Goal: Task Accomplishment & Management: Manage account settings

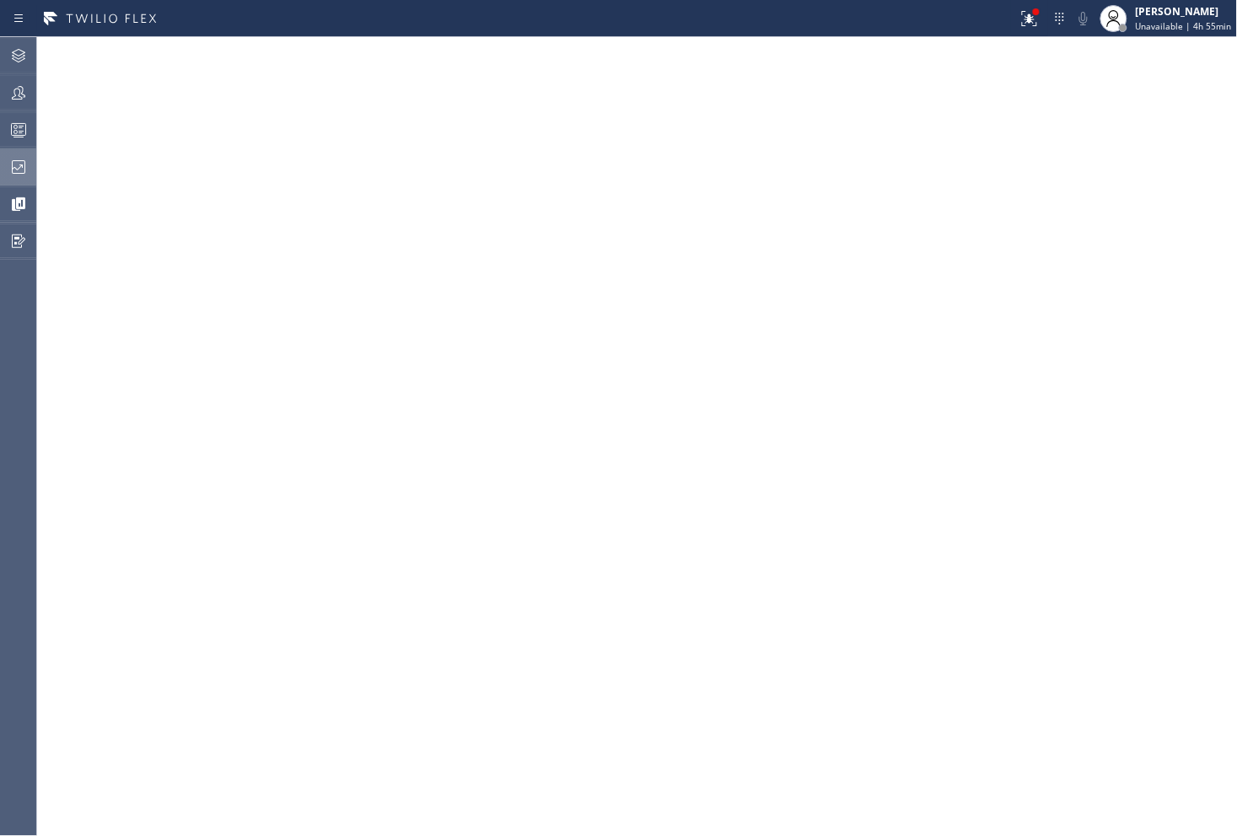
click at [9, 166] on icon at bounding box center [18, 167] width 20 height 20
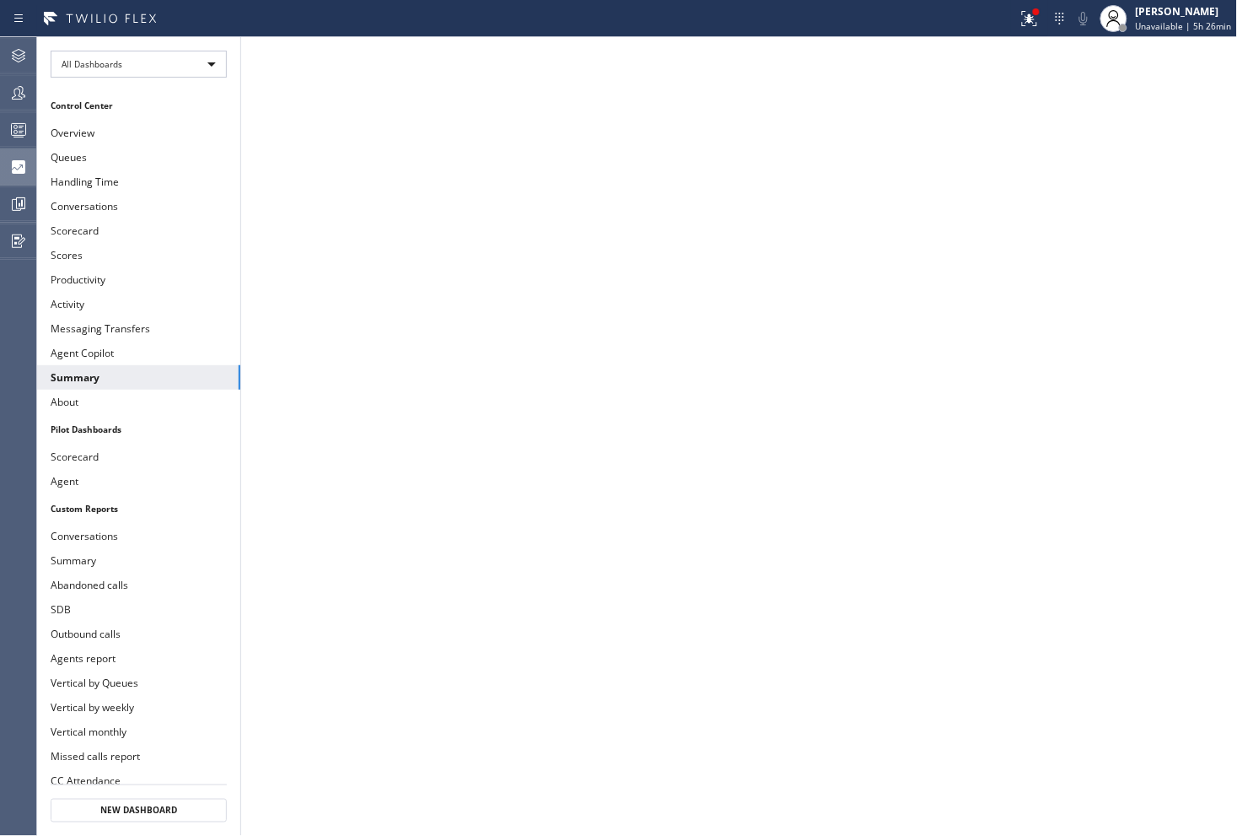
scroll to position [99, 0]
click at [21, 127] on icon at bounding box center [18, 132] width 9 height 11
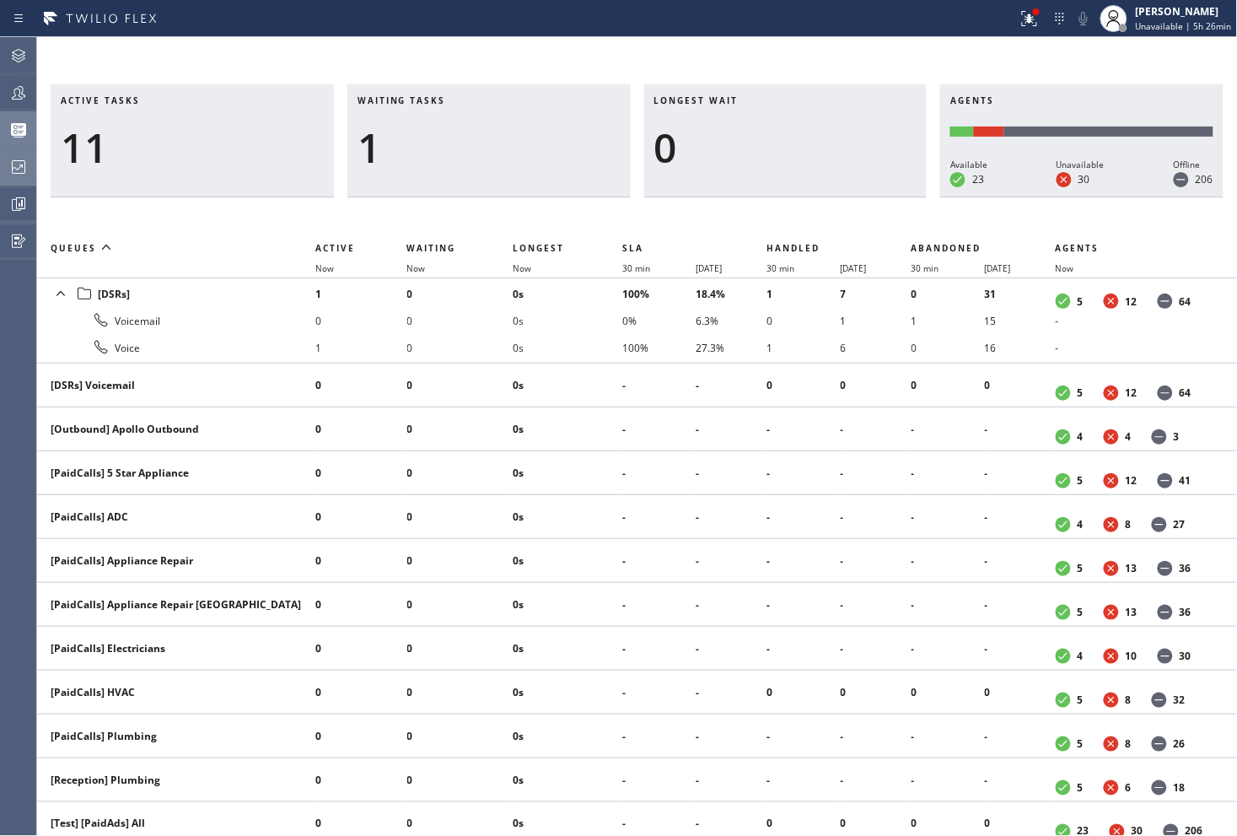
click at [148, 428] on div "[Outbound] Apollo Outbound" at bounding box center [176, 429] width 251 height 14
click at [59, 291] on icon at bounding box center [61, 293] width 20 height 20
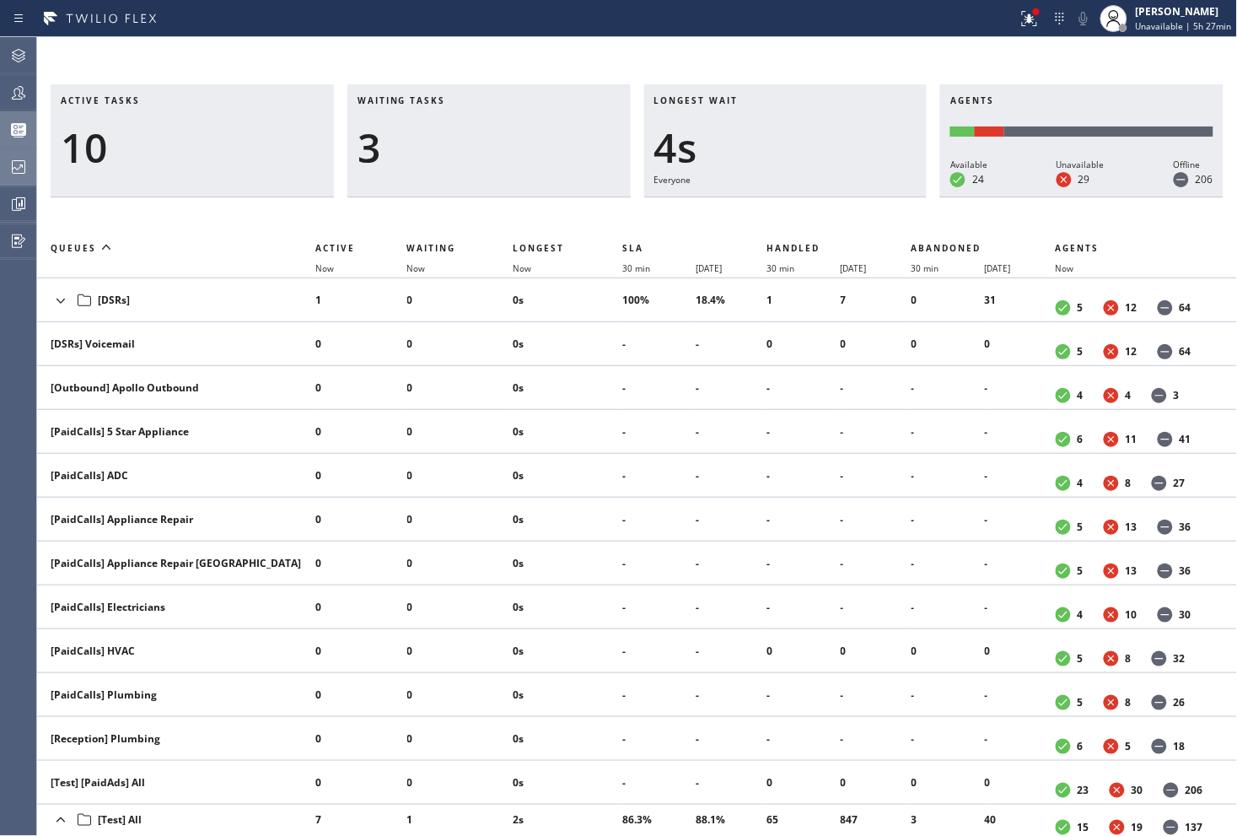
click at [57, 301] on icon at bounding box center [61, 300] width 20 height 20
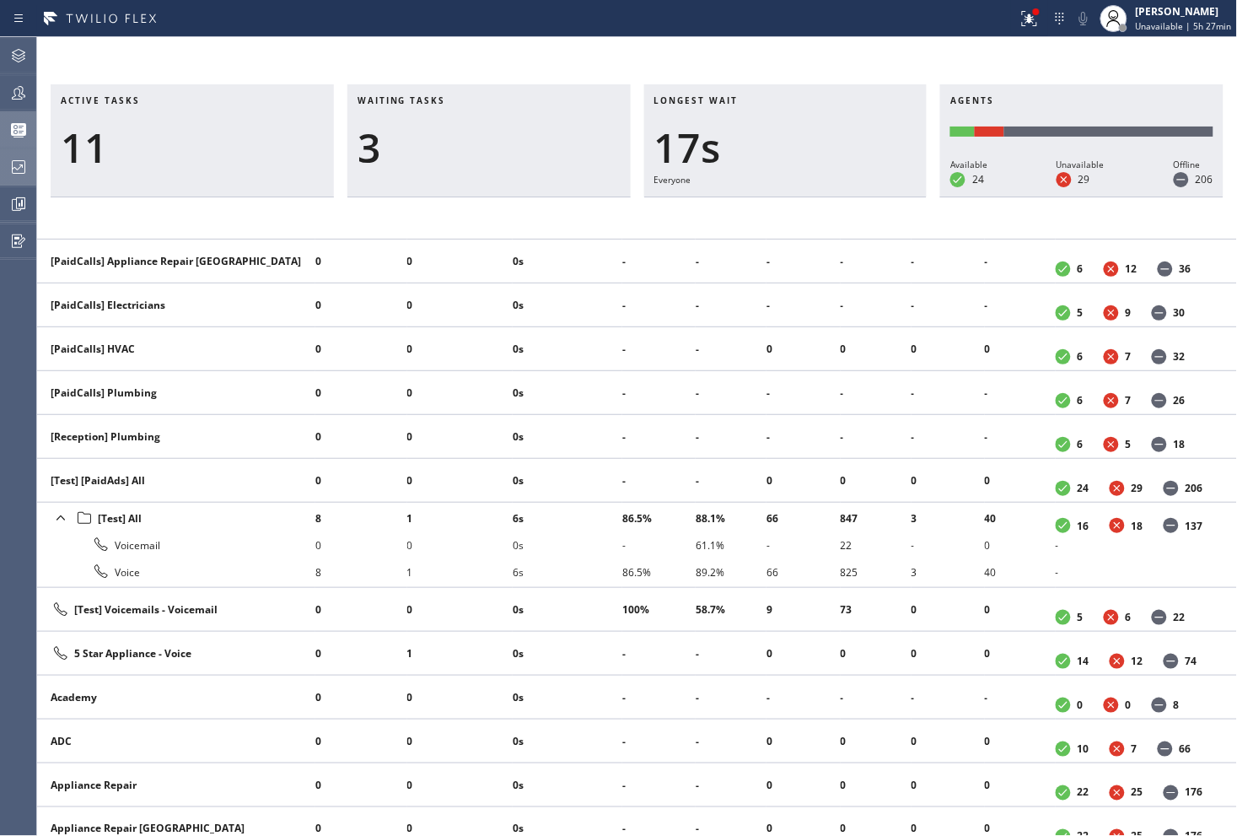
scroll to position [375, 0]
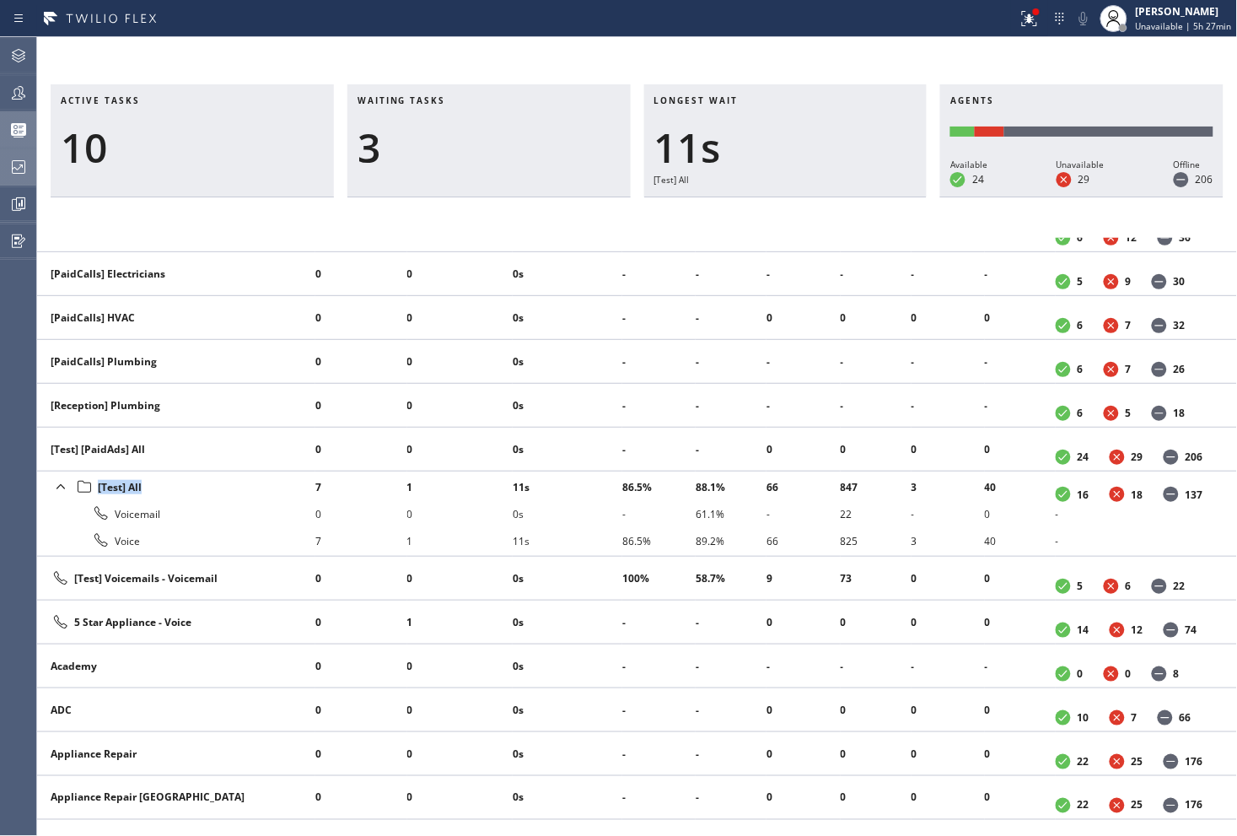
drag, startPoint x: 156, startPoint y: 489, endPoint x: 201, endPoint y: 504, distance: 47.2
click at [97, 492] on div "[Test] All" at bounding box center [176, 487] width 251 height 24
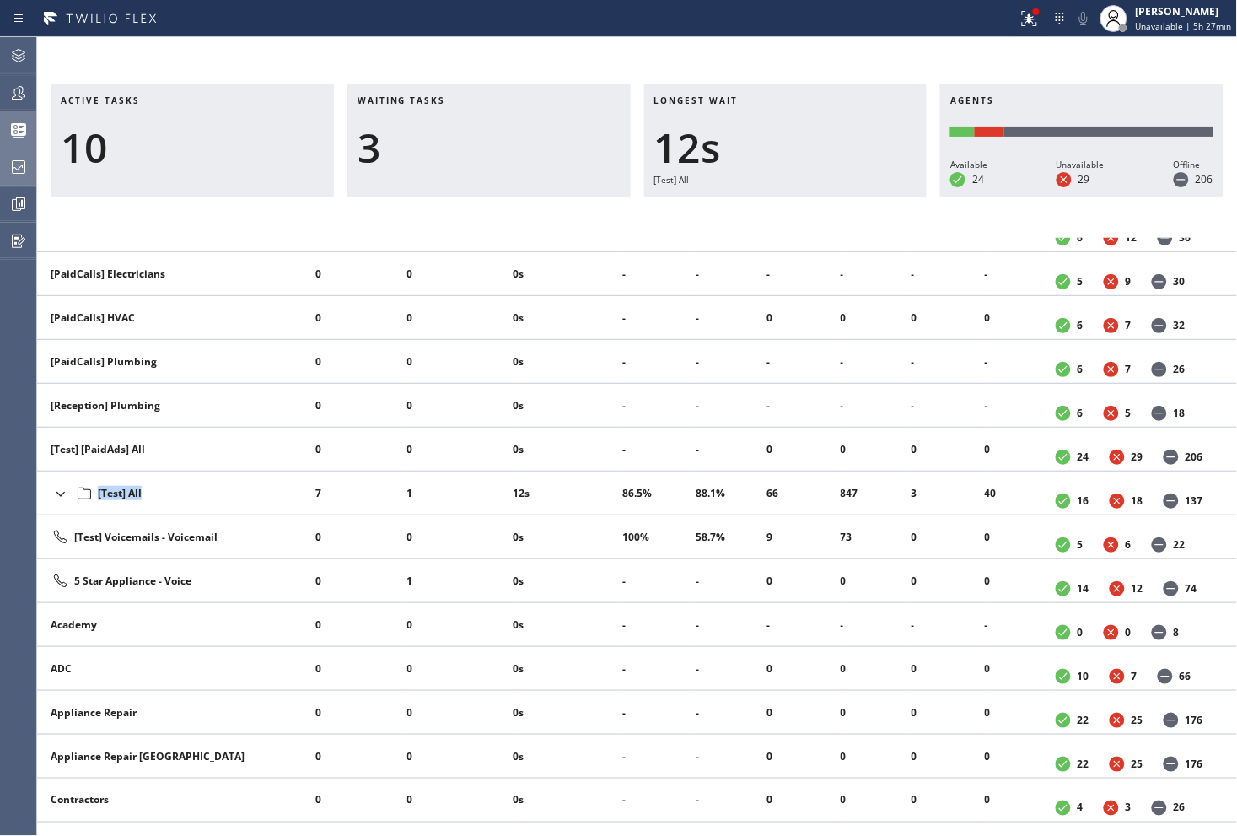
copy div "[Test] All"
click at [62, 493] on icon at bounding box center [61, 494] width 8 height 5
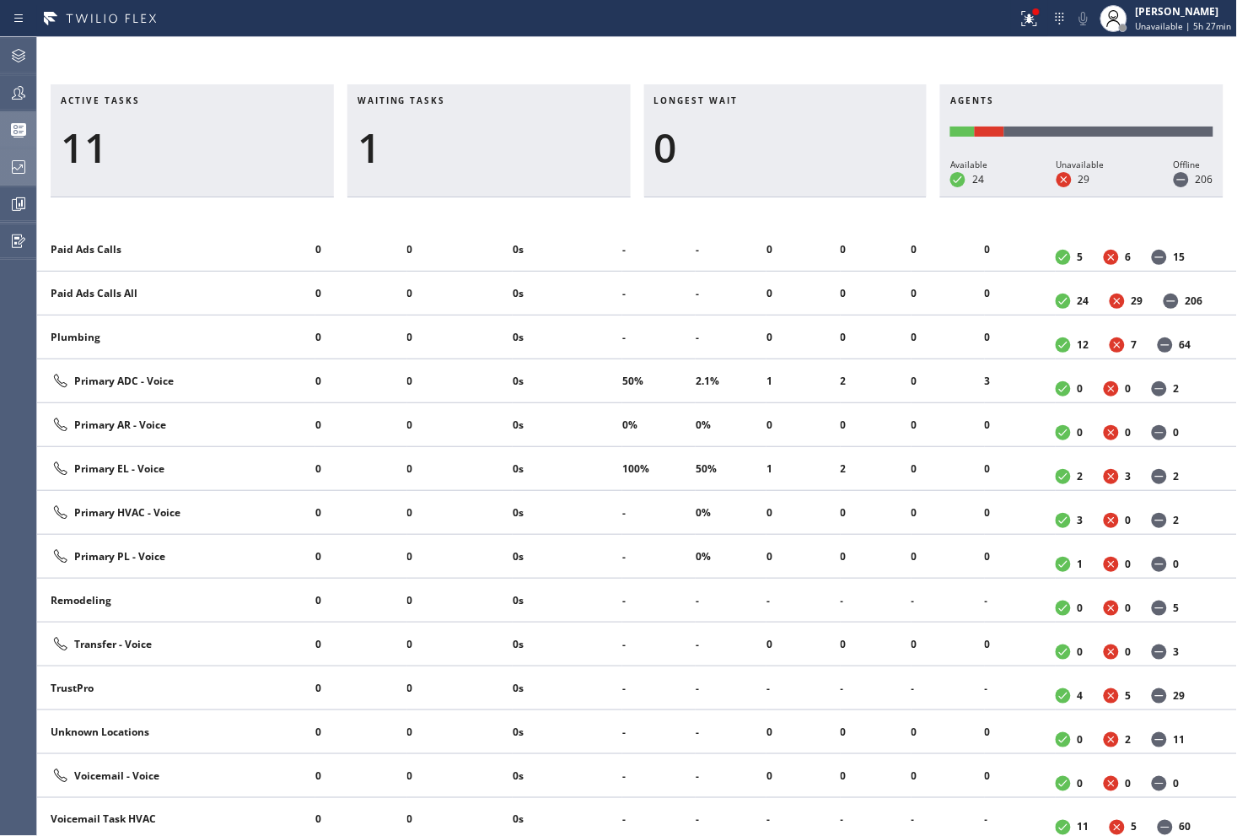
scroll to position [1410, 0]
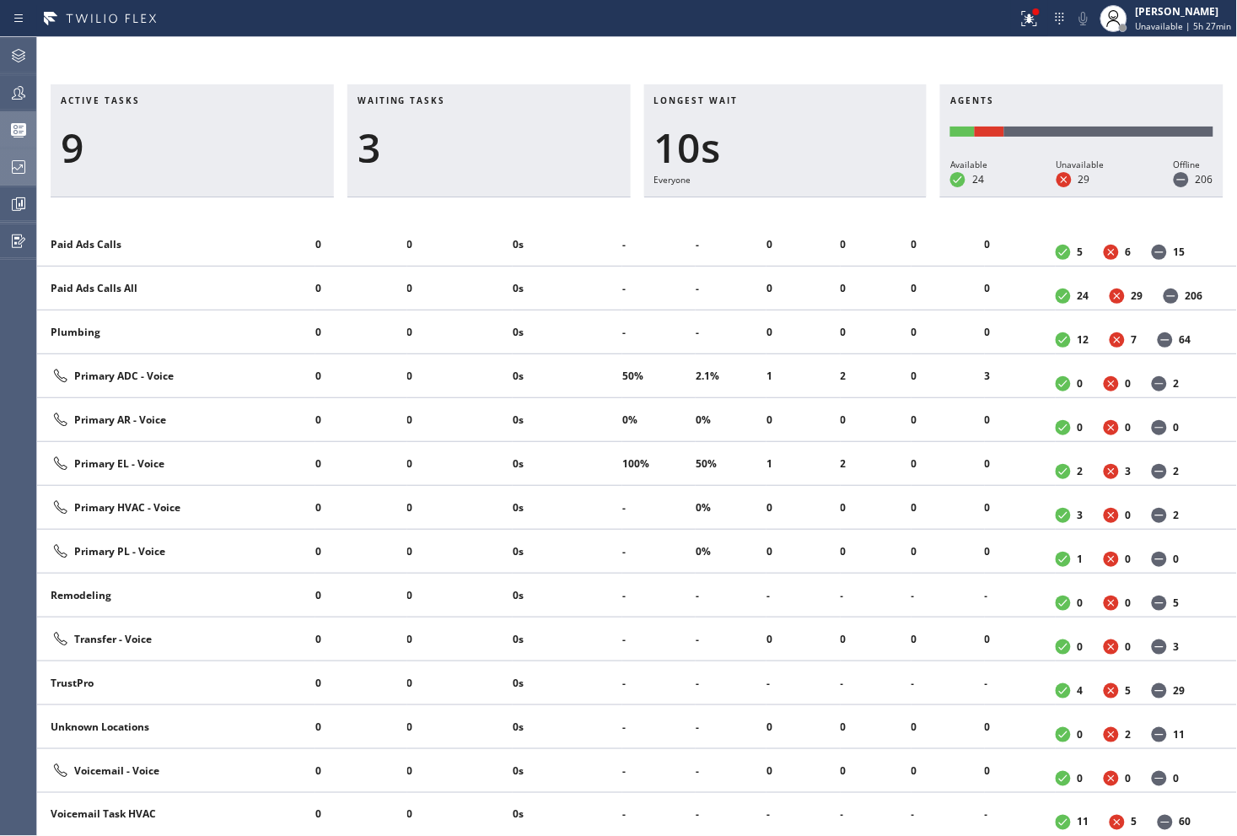
click at [643, 57] on div "Active tasks 9 Waiting tasks 3 Longest wait 10s Everyone Agents Available 24 Un…" at bounding box center [637, 436] width 1200 height 799
click at [845, 66] on div "Active tasks 10 Waiting tasks 3 Longest wait 17s Everyone Agents Available 24 U…" at bounding box center [637, 436] width 1200 height 799
click at [22, 62] on icon at bounding box center [18, 56] width 20 height 20
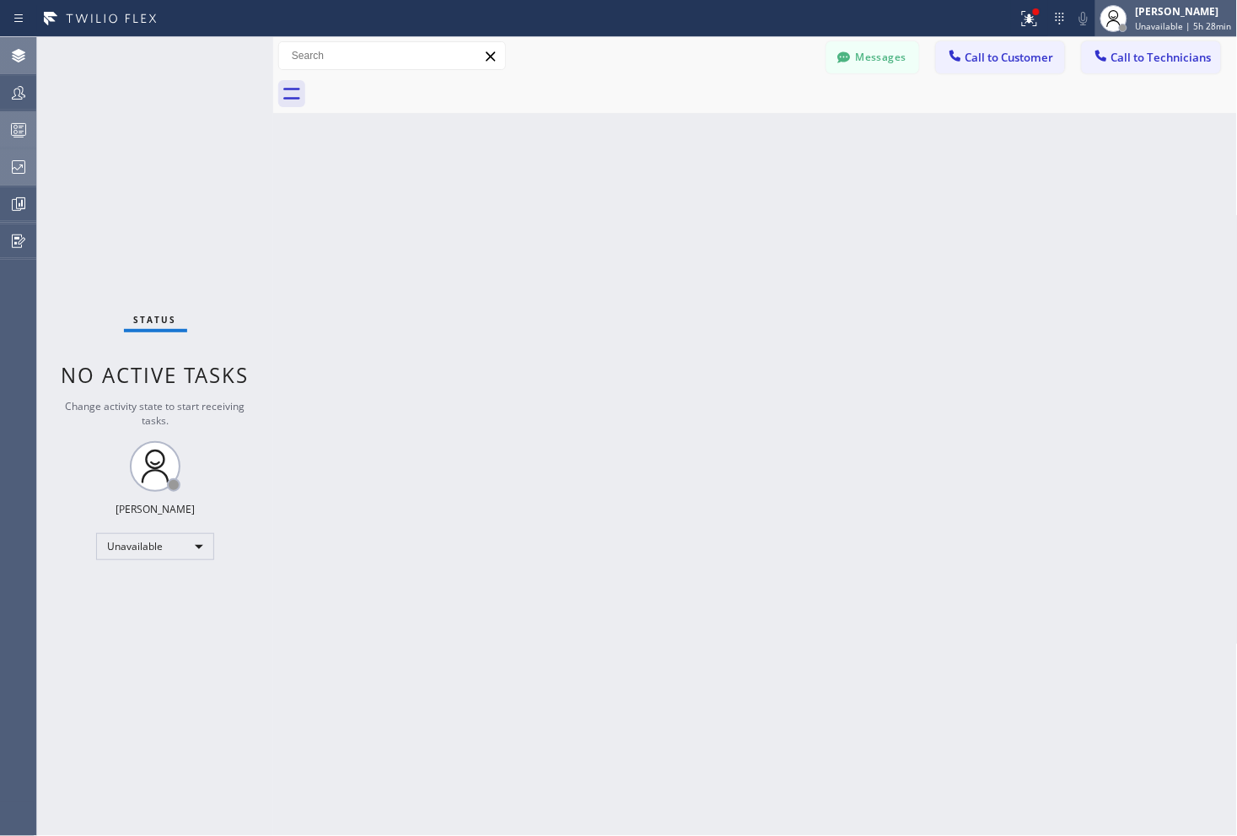
click at [1140, 31] on span "Unavailable | 5h 28min" at bounding box center [1184, 26] width 96 height 12
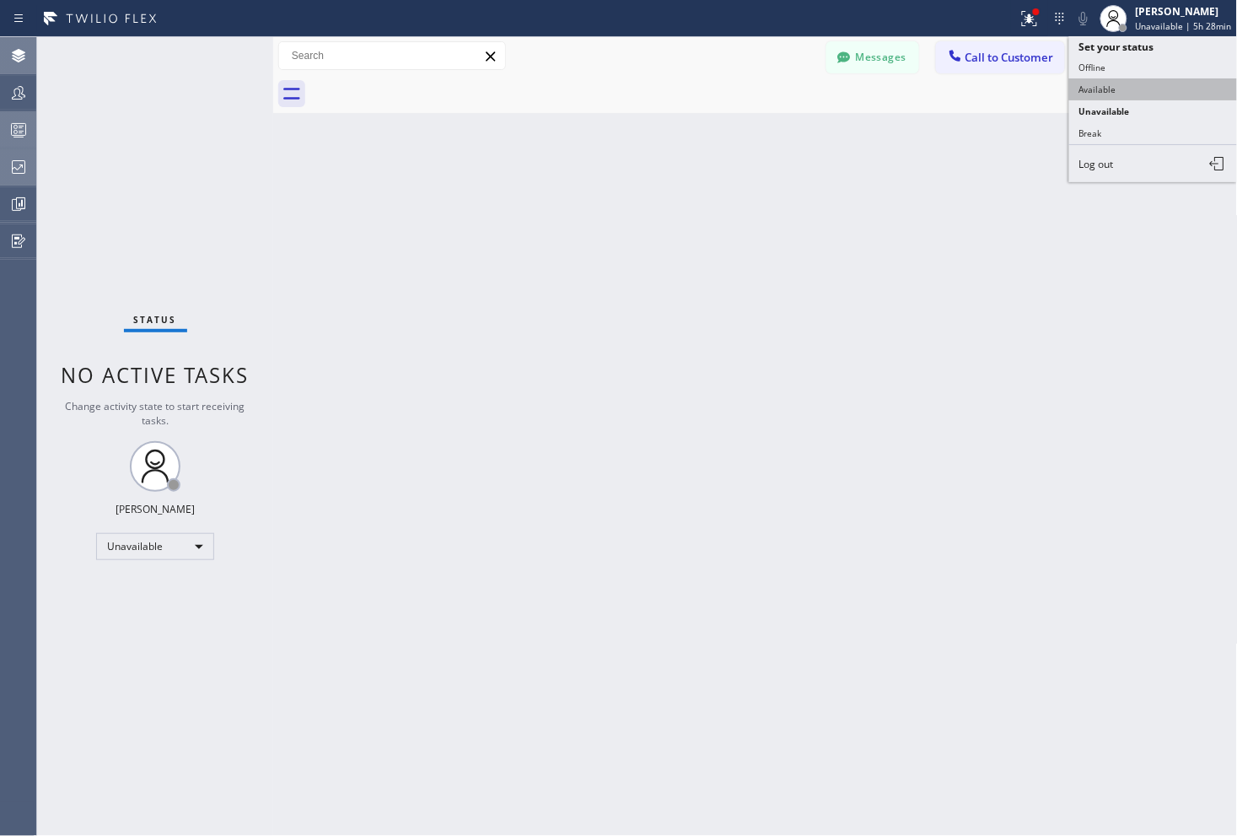
click at [1108, 87] on button "Available" at bounding box center [1154, 89] width 169 height 22
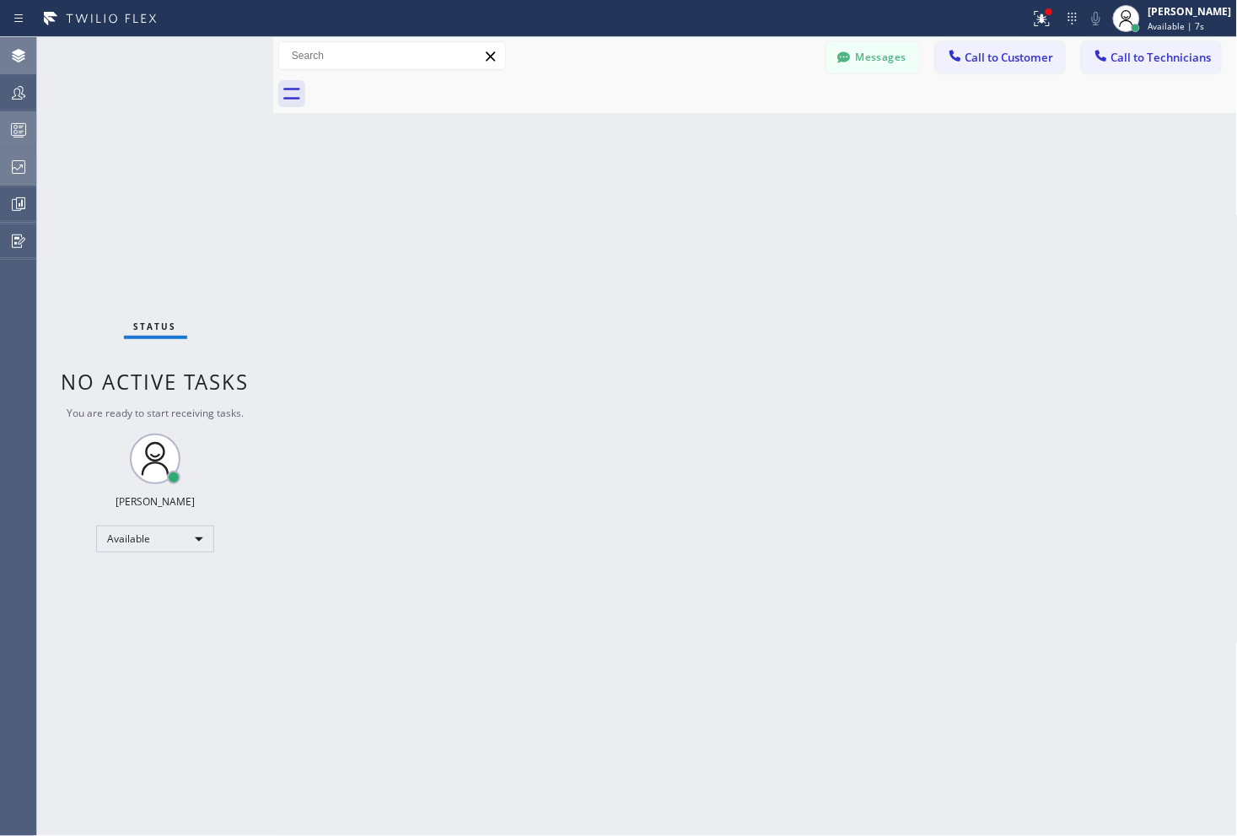
click at [88, 80] on div "Status No active tasks You are ready to start receiving tasks. [PERSON_NAME] Av…" at bounding box center [155, 436] width 236 height 799
click at [874, 577] on div "Back to Dashboard Change Sender ID Customers Technicians Select a contact Outbo…" at bounding box center [755, 436] width 965 height 799
click at [887, 549] on div "Back to Dashboard Change Sender ID Customers Technicians Select a contact Outbo…" at bounding box center [755, 436] width 965 height 799
click at [91, 89] on div "Status No active tasks You are ready to start receiving tasks. [PERSON_NAME] Av…" at bounding box center [155, 436] width 236 height 799
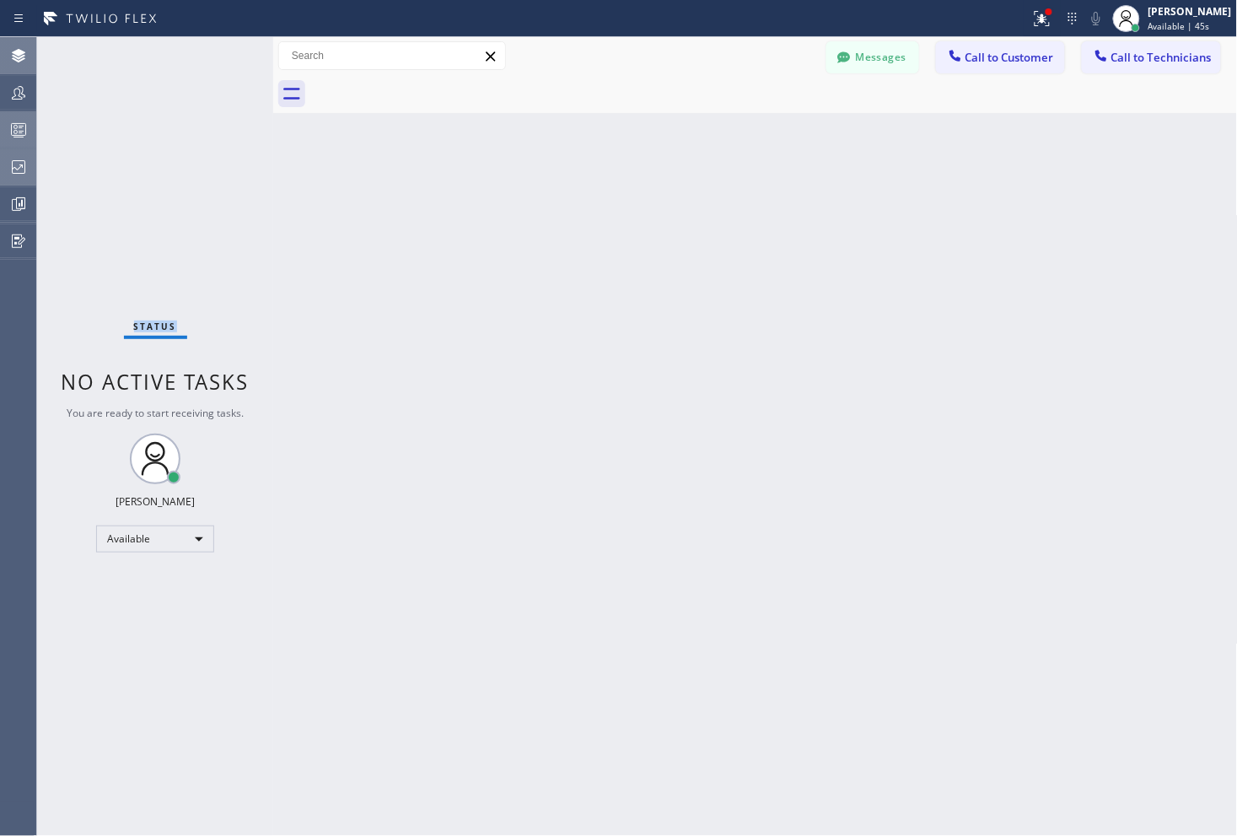
click at [91, 89] on div "Status No active tasks You are ready to start receiving tasks. [PERSON_NAME] Av…" at bounding box center [155, 436] width 236 height 799
click at [93, 89] on div "Status No active tasks You are ready to start receiving tasks. [PERSON_NAME] Av…" at bounding box center [155, 436] width 236 height 799
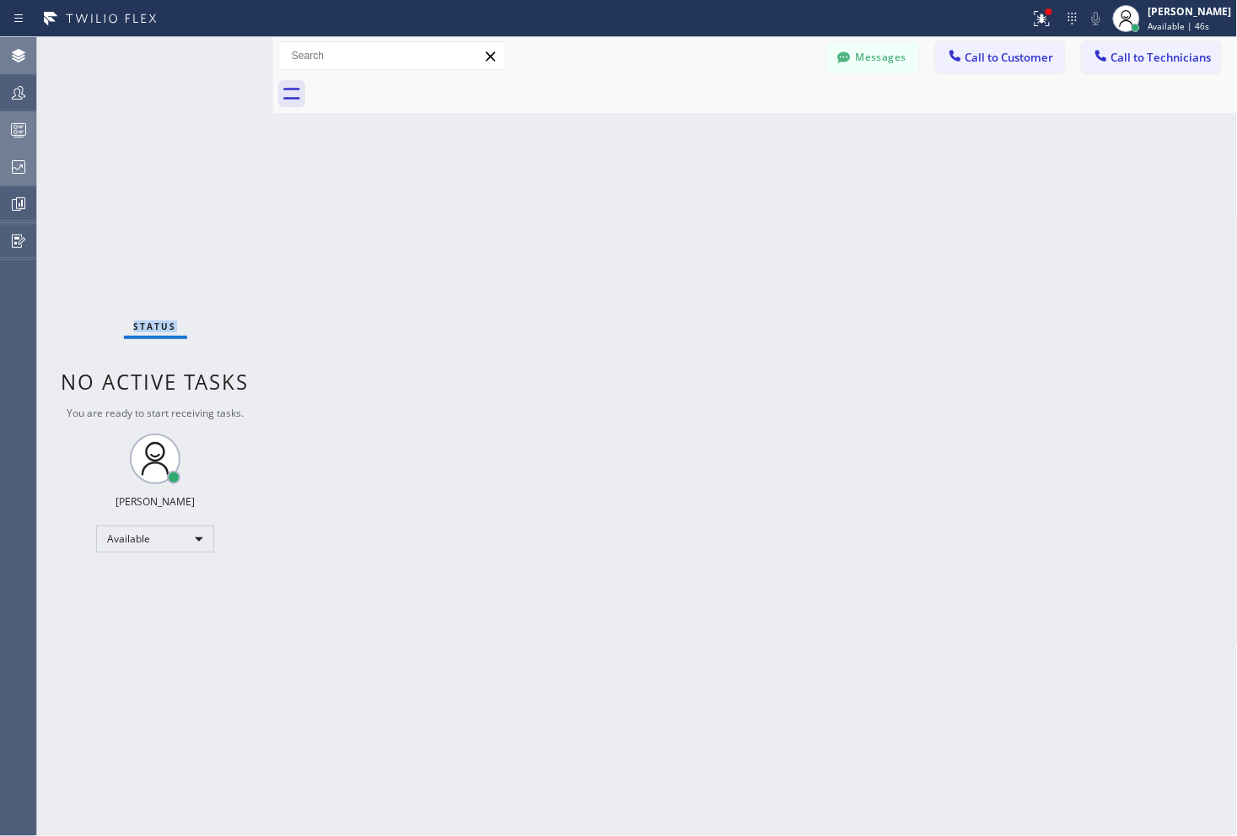
click at [93, 89] on div "Status No active tasks You are ready to start receiving tasks. [PERSON_NAME] Av…" at bounding box center [155, 436] width 236 height 799
drag, startPoint x: 396, startPoint y: 275, endPoint x: 382, endPoint y: 284, distance: 17.1
click at [396, 276] on div "Back to Dashboard Change Sender ID Customers Technicians Select a contact Outbo…" at bounding box center [755, 436] width 965 height 799
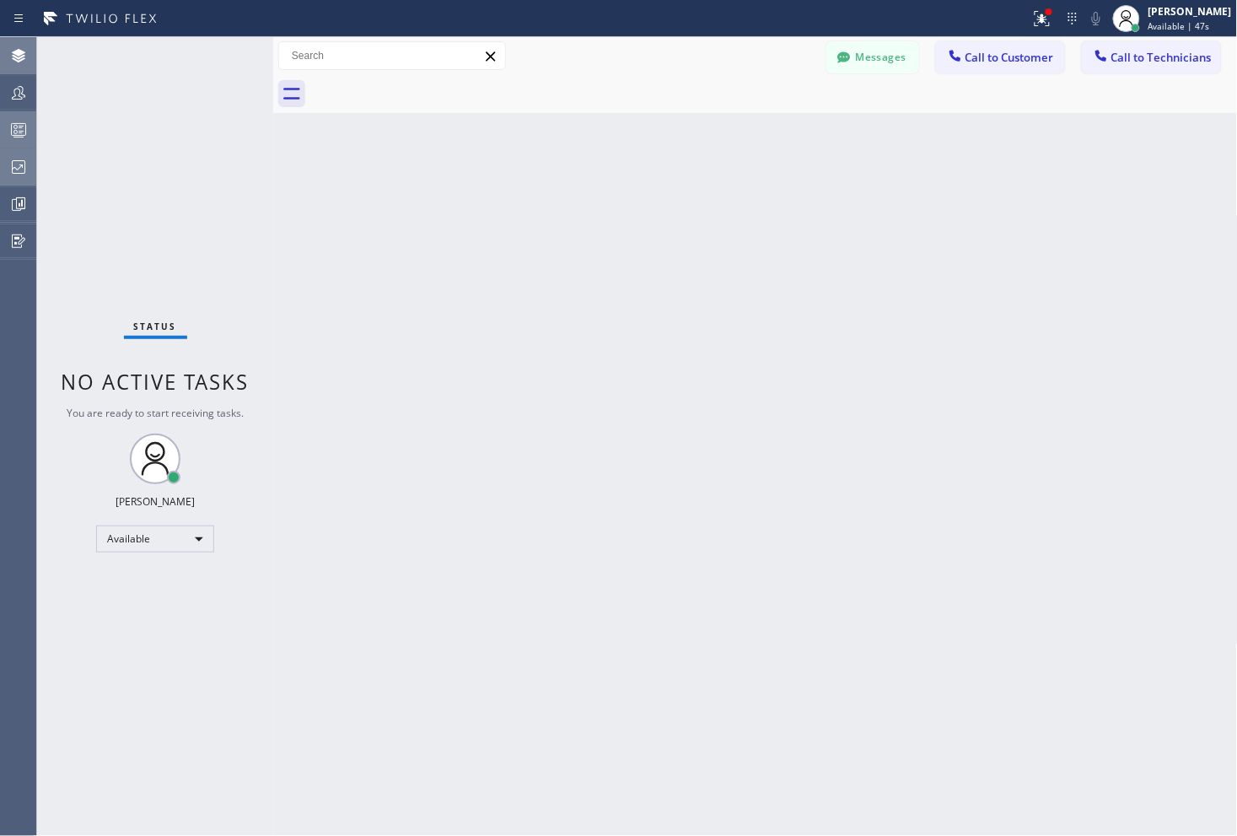
click at [121, 100] on div "Status No active tasks You are ready to start receiving tasks. [PERSON_NAME] Av…" at bounding box center [155, 436] width 236 height 799
click at [123, 98] on div "Status No active tasks You are ready to start receiving tasks. [PERSON_NAME] Av…" at bounding box center [155, 436] width 236 height 799
click at [125, 98] on div "Status No active tasks You are ready to start receiving tasks. [PERSON_NAME] Av…" at bounding box center [155, 436] width 236 height 799
click at [127, 99] on div "Status No active tasks You are ready to start receiving tasks. [PERSON_NAME] Av…" at bounding box center [155, 436] width 236 height 799
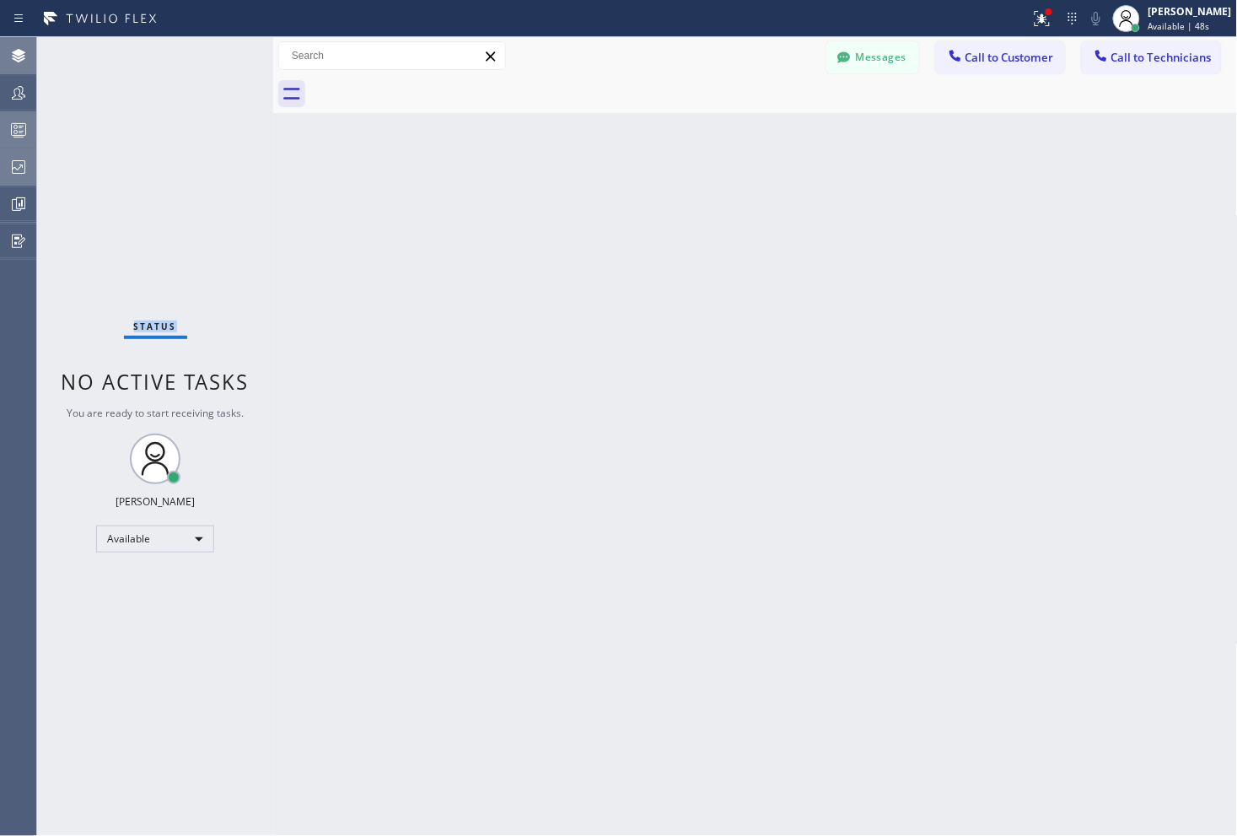
click at [129, 97] on div "Status No active tasks You are ready to start receiving tasks. [PERSON_NAME] Av…" at bounding box center [155, 436] width 236 height 799
click at [132, 94] on div "Status No active tasks You are ready to start receiving tasks. [PERSON_NAME] Av…" at bounding box center [155, 436] width 236 height 799
drag, startPoint x: 132, startPoint y: 91, endPoint x: 153, endPoint y: 105, distance: 25.5
click at [135, 94] on div "Status No active tasks You are ready to start receiving tasks. [PERSON_NAME] Av…" at bounding box center [155, 436] width 236 height 799
click at [153, 105] on div "Status No active tasks You are ready to start receiving tasks. [PERSON_NAME] Av…" at bounding box center [155, 436] width 236 height 799
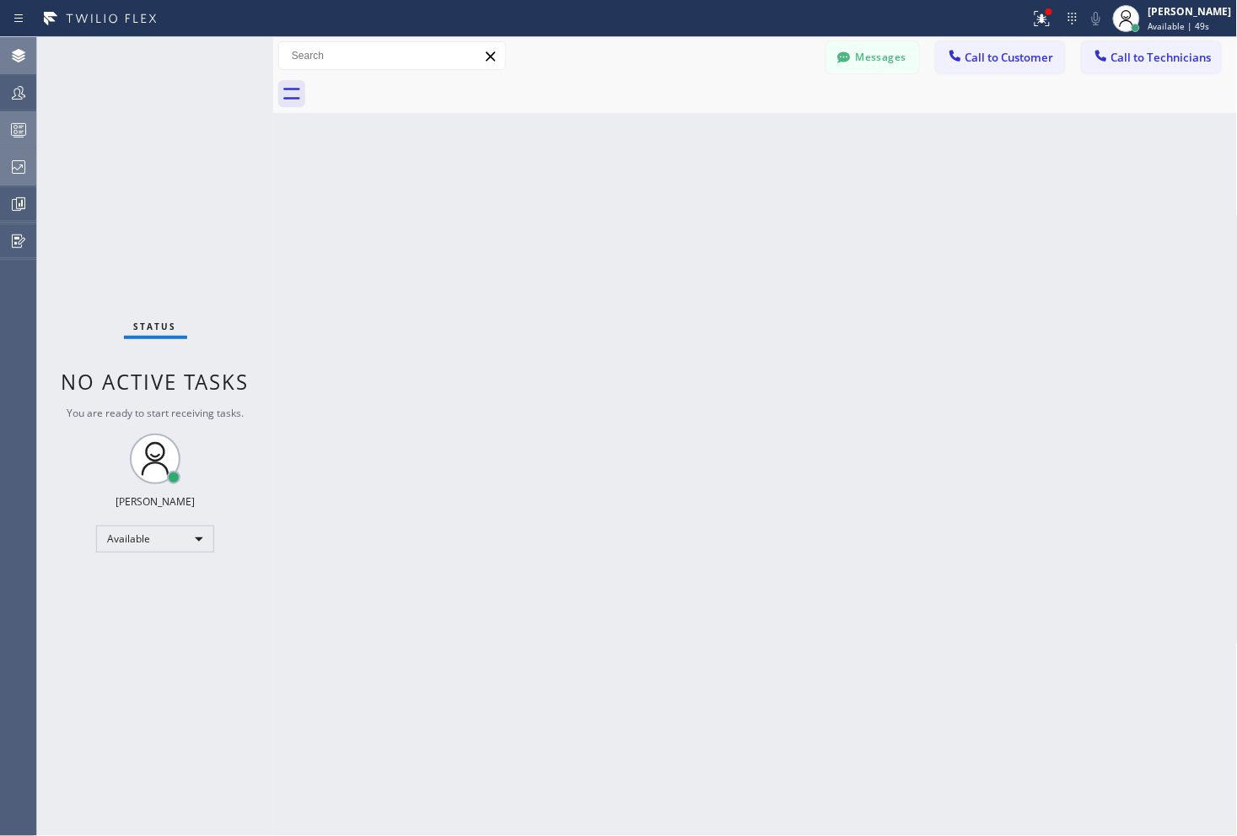
click at [153, 110] on div "Status No active tasks You are ready to start receiving tasks. [PERSON_NAME] Av…" at bounding box center [155, 436] width 236 height 799
click at [154, 111] on div "Status No active tasks You are ready to start receiving tasks. [PERSON_NAME] Av…" at bounding box center [155, 436] width 236 height 799
click at [956, 201] on div "Back to Dashboard Change Sender ID Customers Technicians Select a contact Outbo…" at bounding box center [755, 436] width 965 height 799
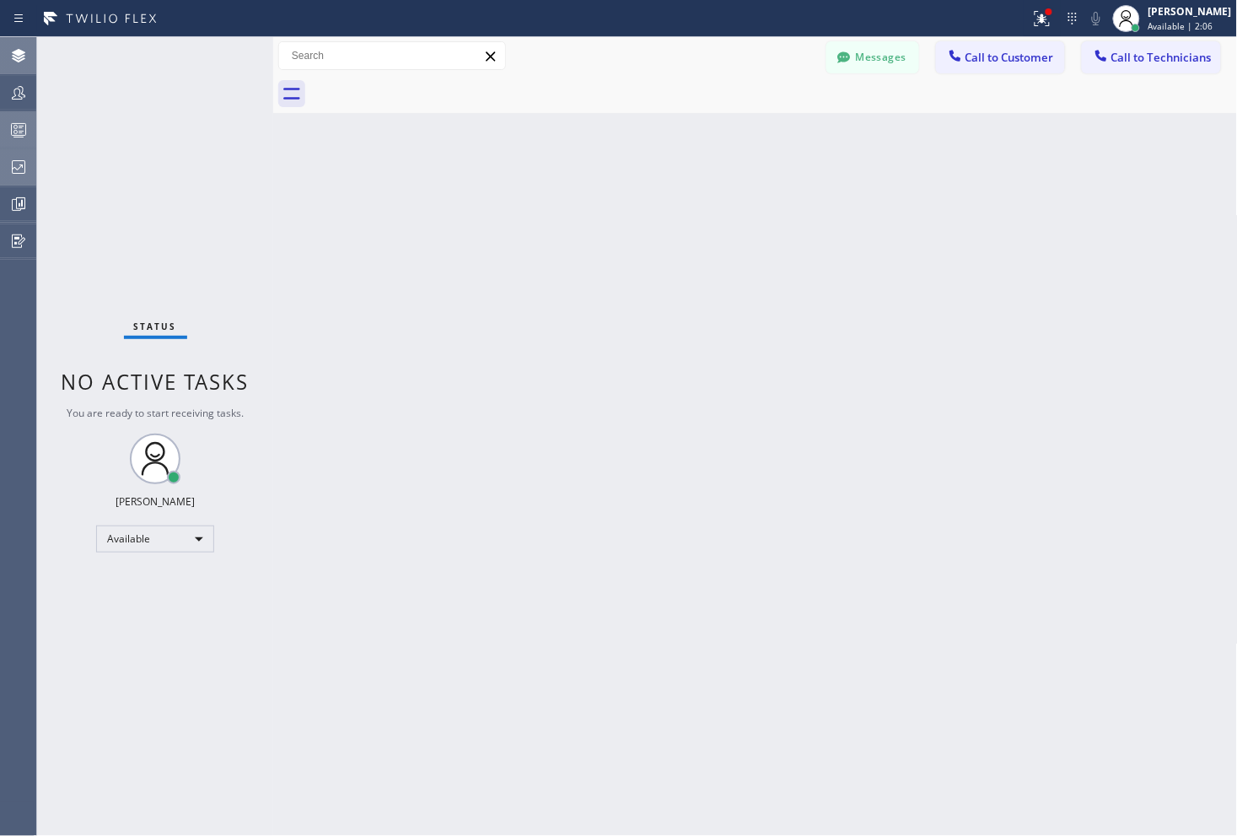
click at [1026, 369] on div "Back to Dashboard Change Sender ID Customers Technicians Select a contact Outbo…" at bounding box center [755, 436] width 965 height 799
drag, startPoint x: 1022, startPoint y: 323, endPoint x: 1021, endPoint y: 343, distance: 20.3
click at [1022, 323] on div "Back to Dashboard Change Sender ID Customers Technicians Select a contact Outbo…" at bounding box center [755, 436] width 965 height 799
